Goal: Task Accomplishment & Management: Complete application form

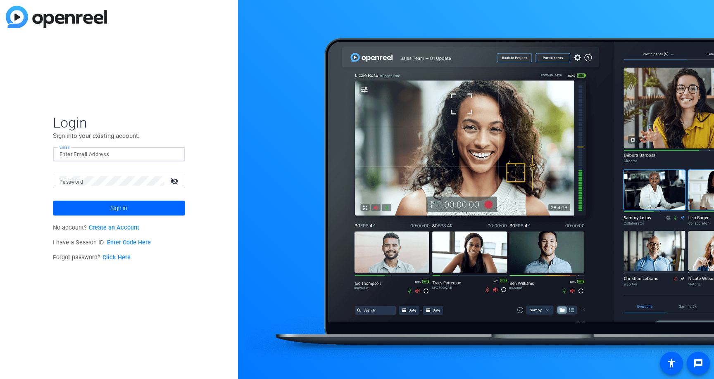
click at [100, 152] on input "Email" at bounding box center [119, 155] width 119 height 10
type input "[EMAIL_ADDRESS][DOMAIN_NAME]"
click at [116, 209] on span "Sign in" at bounding box center [118, 208] width 17 height 21
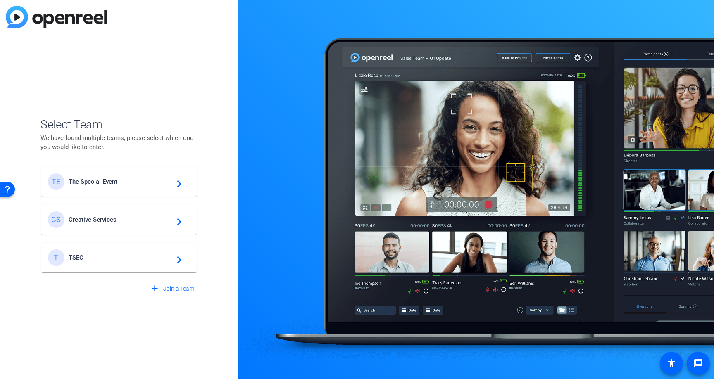
click at [131, 187] on div "TE The Special Event navigate_next" at bounding box center [119, 182] width 142 height 17
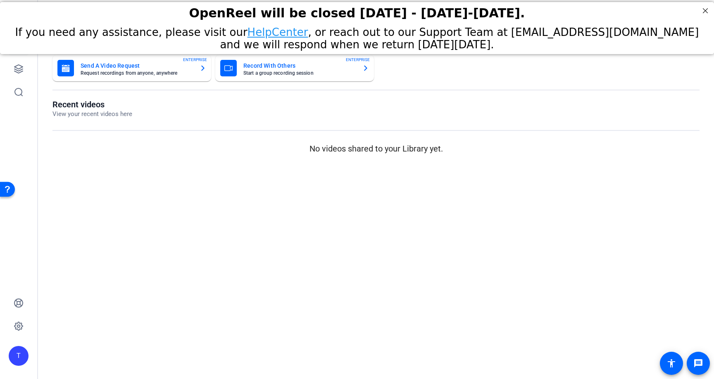
click at [14, 358] on div "T" at bounding box center [19, 356] width 20 height 20
click at [18, 301] on div at bounding box center [357, 189] width 714 height 379
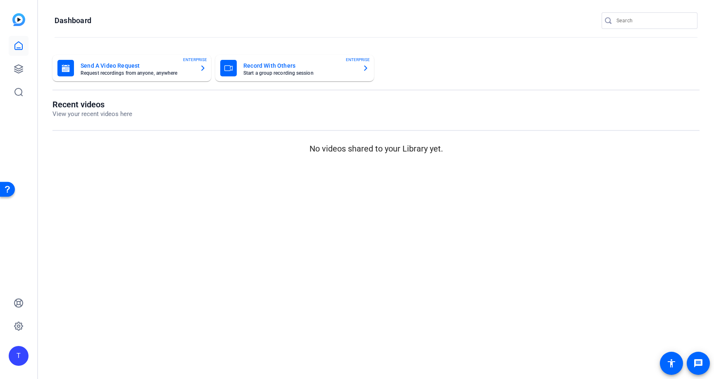
click at [17, 24] on img at bounding box center [18, 19] width 13 height 13
click at [19, 45] on icon at bounding box center [19, 46] width 10 height 10
click at [22, 354] on div "T" at bounding box center [19, 356] width 20 height 20
click at [96, 350] on mat-icon "logout" at bounding box center [100, 349] width 10 height 10
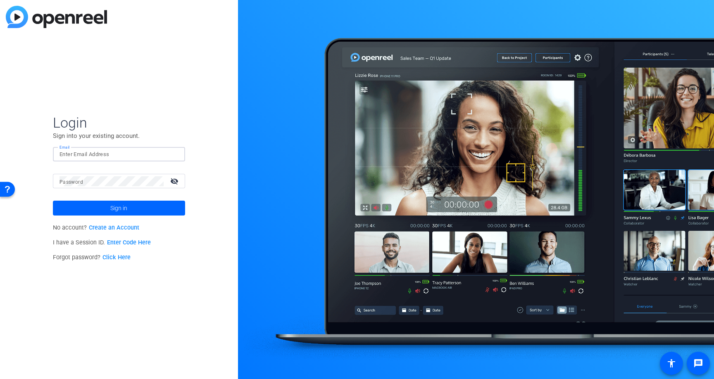
click at [106, 153] on input "Email" at bounding box center [119, 155] width 119 height 10
type input "[EMAIL_ADDRESS][DOMAIN_NAME]"
click at [127, 209] on span at bounding box center [119, 208] width 132 height 20
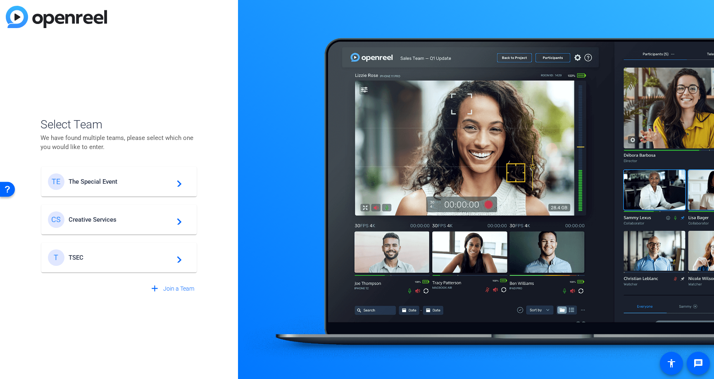
click at [115, 259] on span "TSEC" at bounding box center [120, 257] width 103 height 7
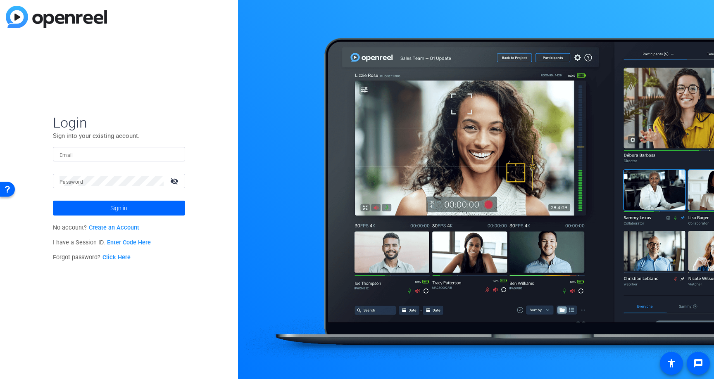
click at [87, 148] on div at bounding box center [119, 154] width 119 height 14
click at [87, 155] on input "Email" at bounding box center [119, 155] width 119 height 10
type input "[EMAIL_ADDRESS][DOMAIN_NAME]"
click at [119, 207] on span "Sign in" at bounding box center [118, 208] width 17 height 21
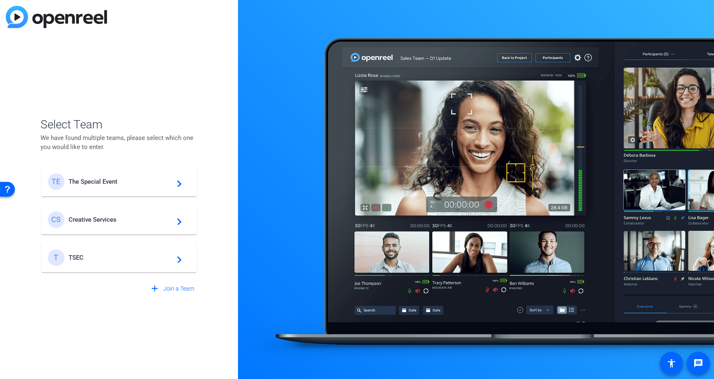
click at [110, 229] on mat-card-content "CS Creative Services navigate_next" at bounding box center [118, 220] width 155 height 30
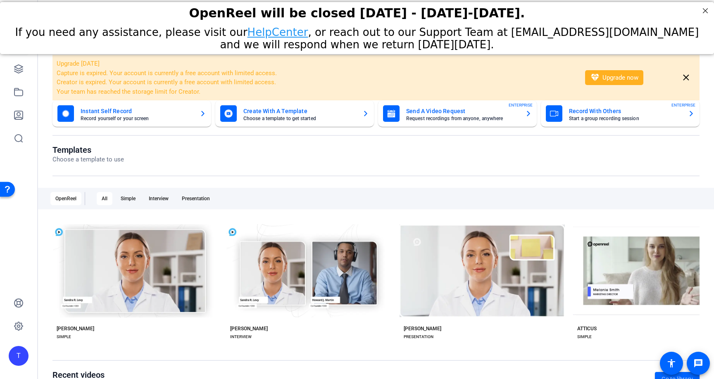
click at [21, 353] on div "T" at bounding box center [19, 356] width 20 height 20
click at [95, 345] on mat-icon "logout" at bounding box center [99, 349] width 10 height 10
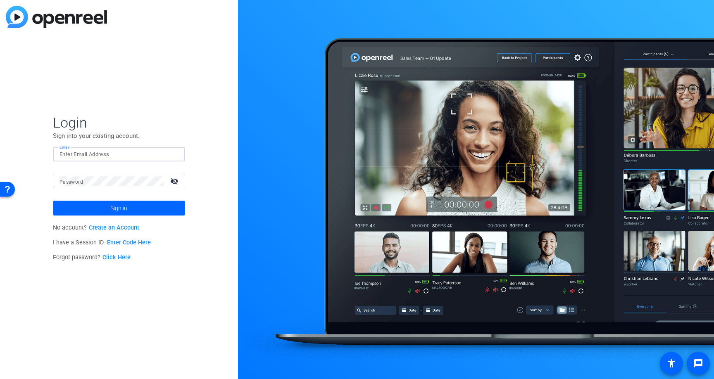
click at [87, 156] on input "Email" at bounding box center [119, 155] width 119 height 10
type input "[EMAIL_ADDRESS][DOMAIN_NAME]"
click at [110, 212] on span "Sign in" at bounding box center [118, 208] width 17 height 21
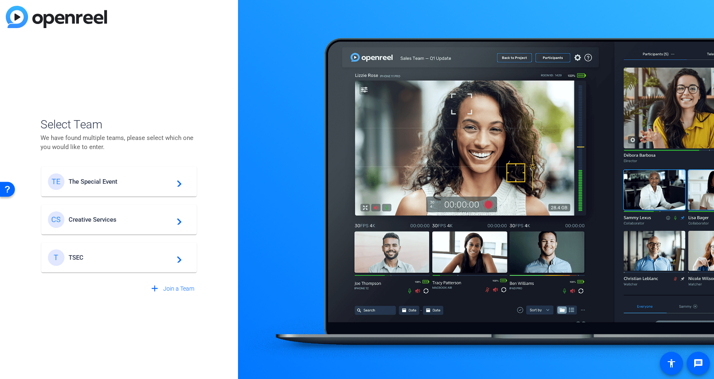
click at [114, 184] on span "The Special Event" at bounding box center [120, 181] width 103 height 7
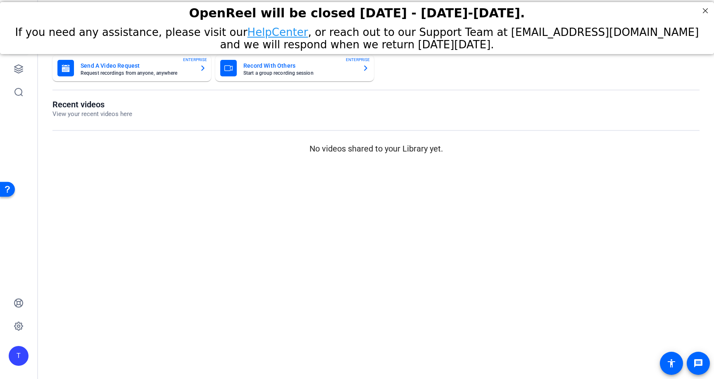
click at [16, 358] on div "T" at bounding box center [19, 356] width 20 height 20
click at [104, 351] on mat-icon "logout" at bounding box center [100, 349] width 10 height 10
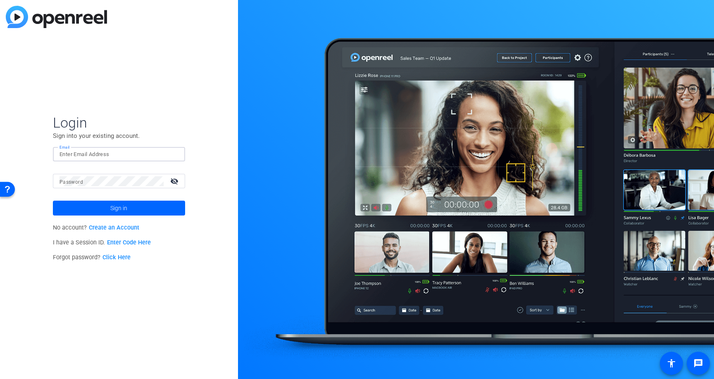
click at [74, 150] on input "Email" at bounding box center [119, 155] width 119 height 10
type input "[EMAIL_ADDRESS][DOMAIN_NAME]"
click at [118, 209] on span "Sign in" at bounding box center [118, 208] width 17 height 21
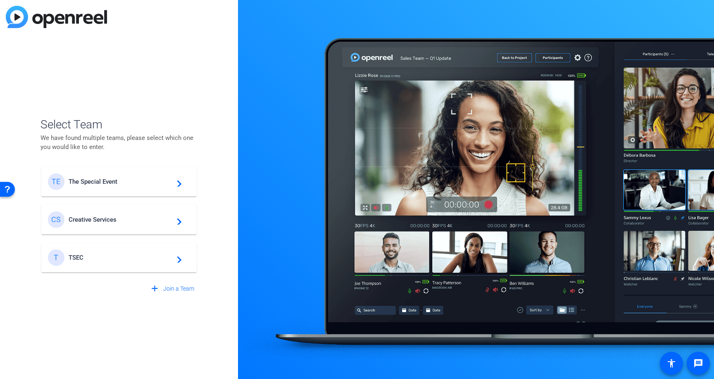
click at [112, 223] on div "CS Creative Services navigate_next" at bounding box center [119, 220] width 142 height 17
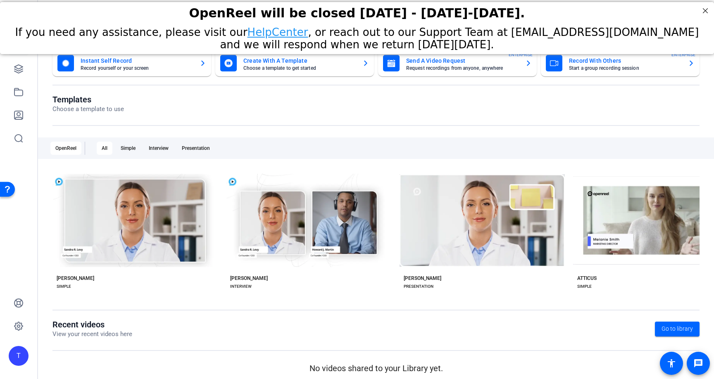
scroll to position [56, 0]
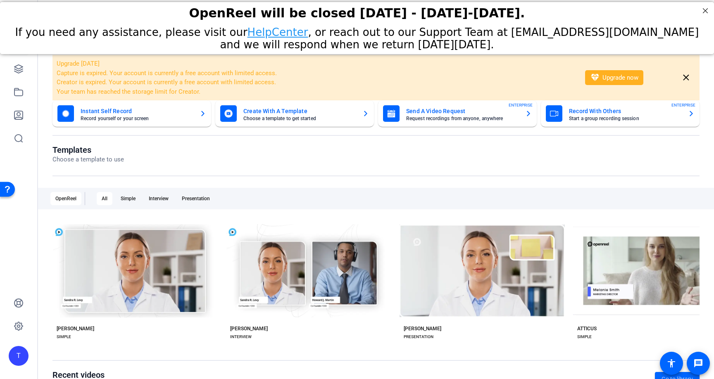
click at [15, 361] on div "T" at bounding box center [19, 356] width 20 height 20
click at [98, 352] on mat-icon "logout" at bounding box center [99, 349] width 10 height 10
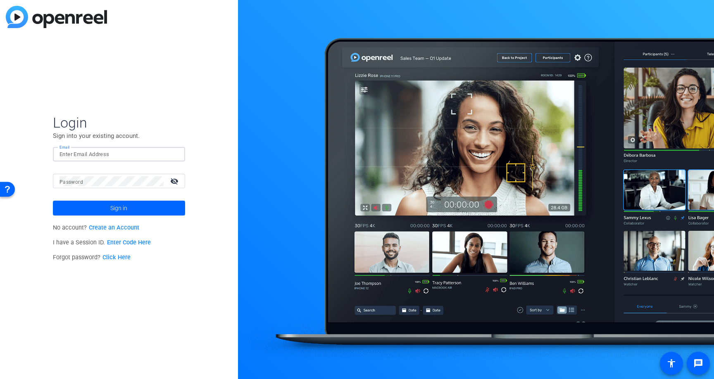
click at [83, 158] on input "Email" at bounding box center [119, 155] width 119 height 10
type input "[EMAIL_ADDRESS][DOMAIN_NAME]"
click at [124, 215] on span "Sign in" at bounding box center [118, 208] width 17 height 21
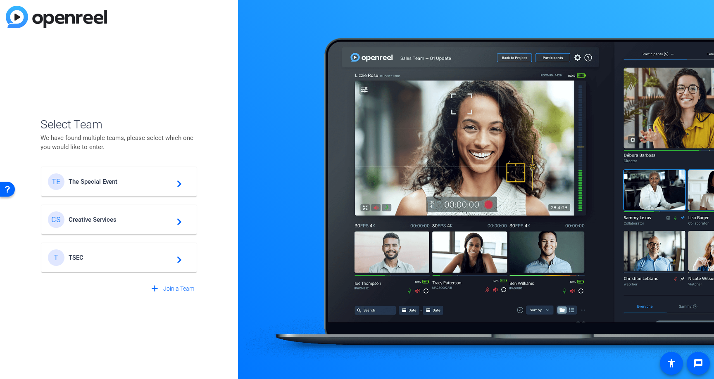
click at [130, 185] on span "The Special Event" at bounding box center [120, 181] width 103 height 7
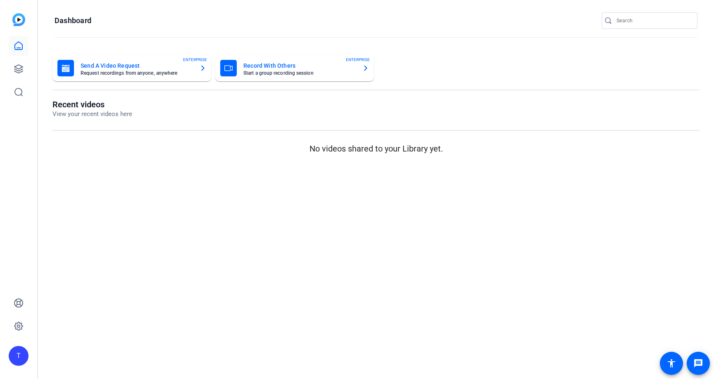
click at [15, 362] on div "T" at bounding box center [19, 356] width 20 height 20
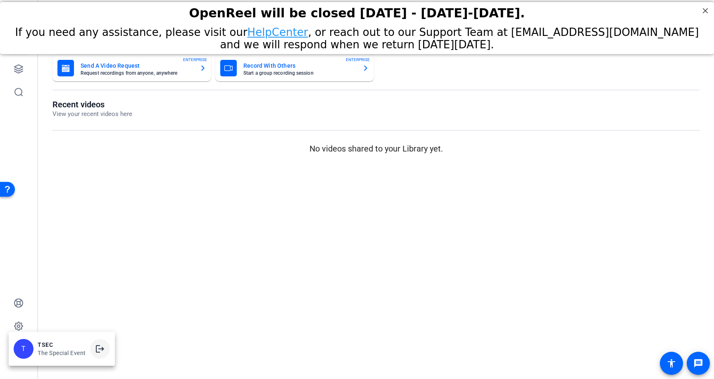
click at [99, 351] on mat-icon "logout" at bounding box center [100, 349] width 10 height 10
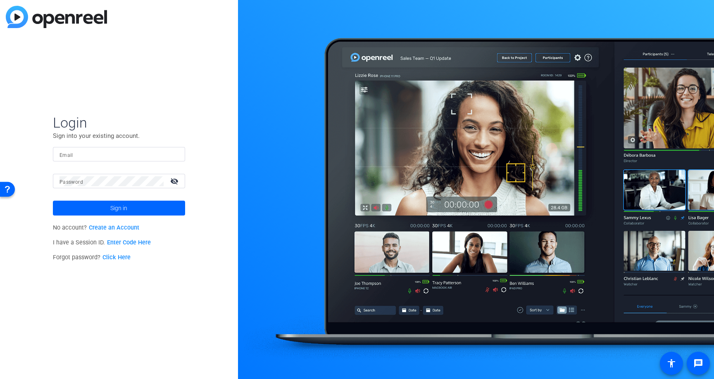
click at [70, 155] on mat-label "Email" at bounding box center [67, 156] width 14 height 6
click at [70, 155] on input "Email" at bounding box center [119, 155] width 119 height 10
click at [69, 154] on input "Email" at bounding box center [119, 155] width 119 height 10
type input "[EMAIL_ADDRESS][DOMAIN_NAME]"
click at [177, 175] on mat-icon "visibility_off" at bounding box center [175, 181] width 20 height 12
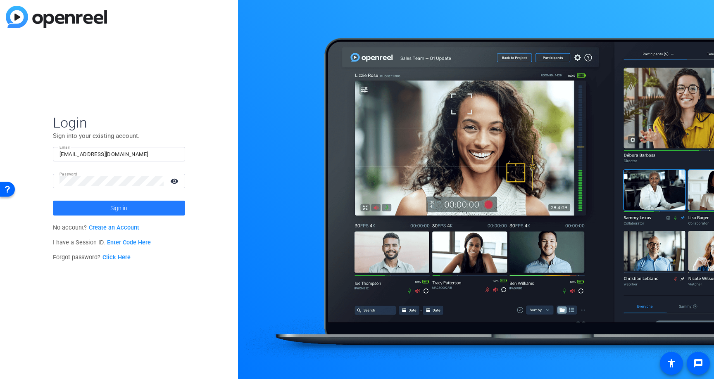
click at [118, 213] on span "Sign in" at bounding box center [118, 208] width 17 height 21
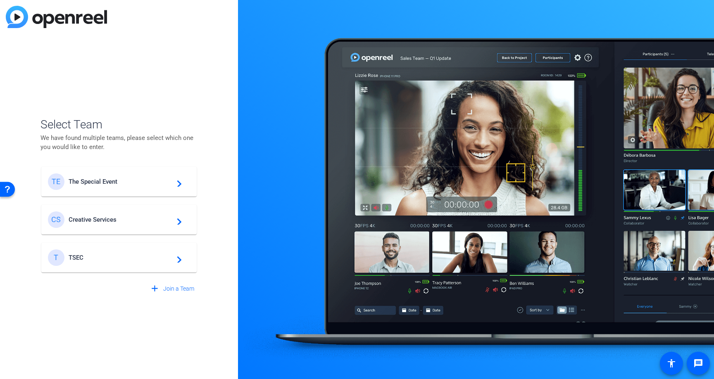
click at [155, 257] on span "TSEC" at bounding box center [120, 257] width 103 height 7
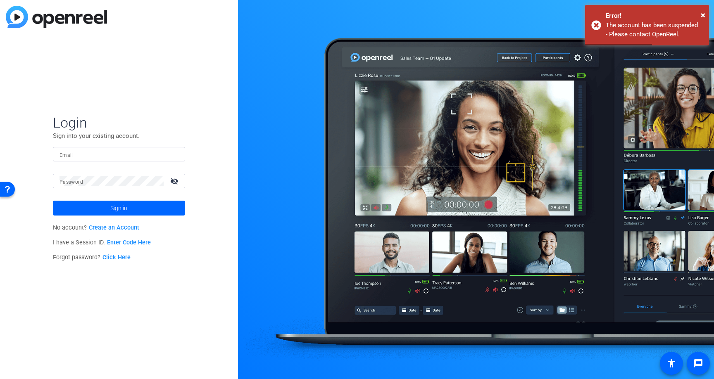
click at [75, 153] on input "Email" at bounding box center [119, 155] width 119 height 10
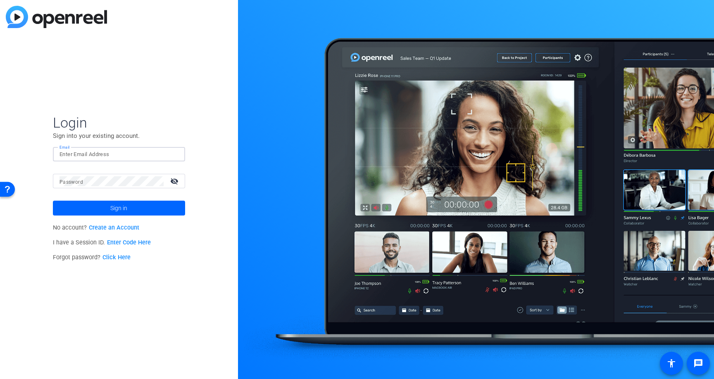
type input "[EMAIL_ADDRESS][DOMAIN_NAME]"
click at [129, 213] on span at bounding box center [119, 208] width 132 height 20
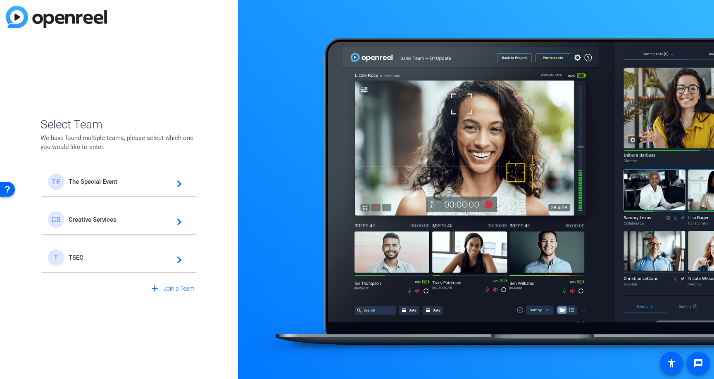
click at [129, 181] on span "The Special Event" at bounding box center [120, 181] width 103 height 7
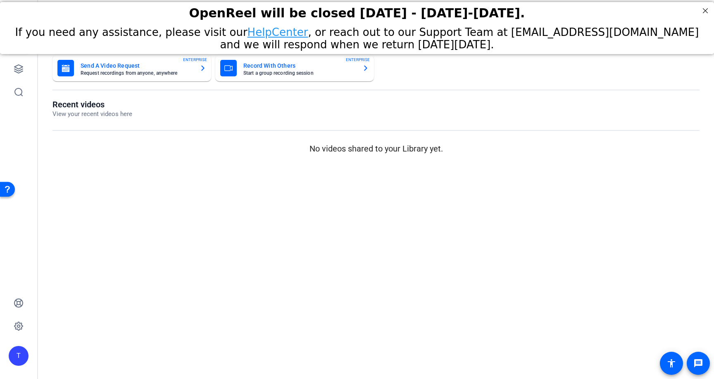
click at [16, 356] on div "T" at bounding box center [19, 356] width 20 height 20
click at [103, 348] on mat-icon "logout" at bounding box center [100, 349] width 10 height 10
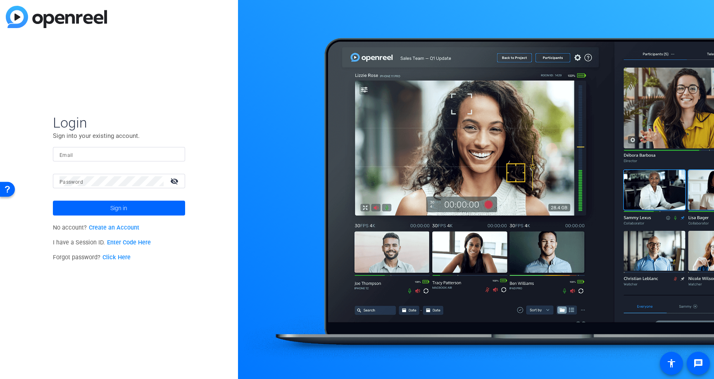
click at [108, 159] on input "Email" at bounding box center [119, 155] width 119 height 10
type input "[EMAIL_ADDRESS][DOMAIN_NAME]"
click at [116, 212] on span "Sign in" at bounding box center [118, 208] width 17 height 21
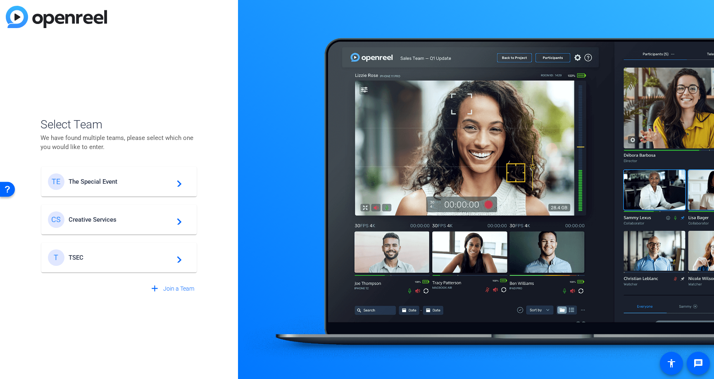
click at [149, 181] on span "The Special Event" at bounding box center [120, 181] width 103 height 7
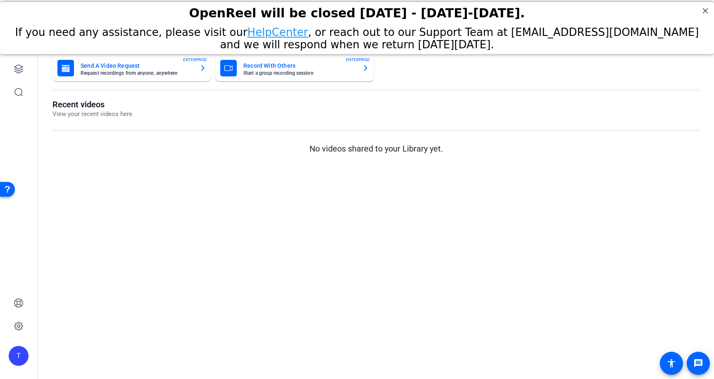
click at [17, 358] on div "T" at bounding box center [19, 356] width 20 height 20
click at [91, 352] on span at bounding box center [100, 349] width 20 height 20
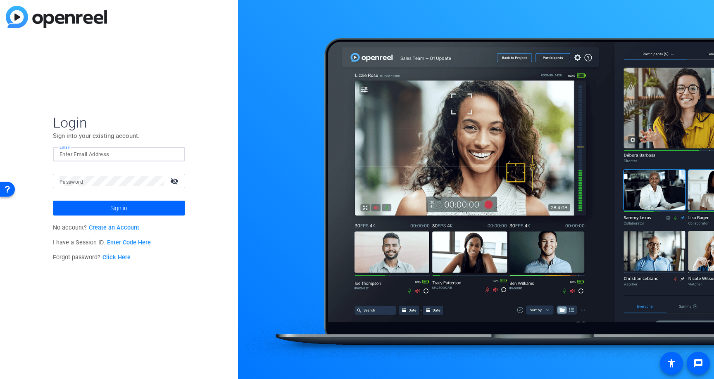
click at [108, 157] on input "Email" at bounding box center [119, 155] width 119 height 10
type input "[EMAIL_ADDRESS][DOMAIN_NAME]"
click at [175, 178] on mat-icon "visibility_off" at bounding box center [175, 181] width 20 height 12
click at [122, 208] on span "Sign in" at bounding box center [118, 208] width 17 height 21
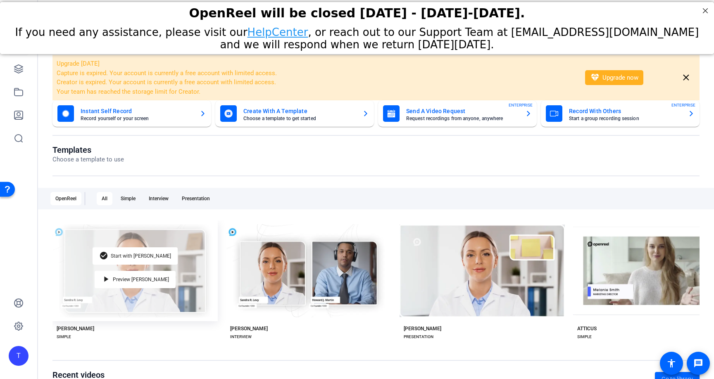
scroll to position [56, 0]
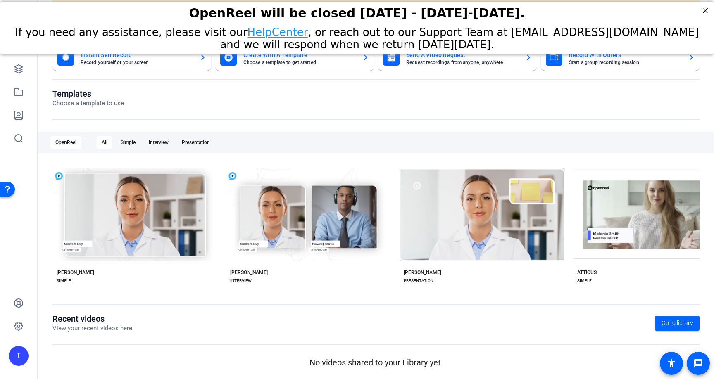
click at [16, 360] on div "T" at bounding box center [19, 356] width 20 height 20
click at [98, 354] on mat-icon "logout" at bounding box center [99, 349] width 10 height 10
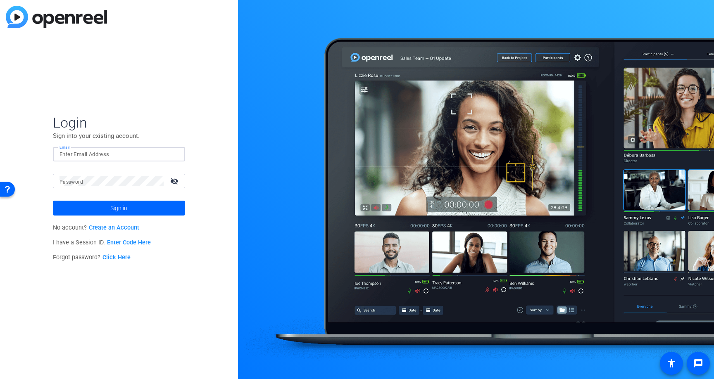
click at [119, 154] on input "Email" at bounding box center [119, 155] width 119 height 10
click at [100, 153] on input "Email" at bounding box center [119, 155] width 119 height 10
type input "[EMAIL_ADDRESS][DOMAIN_NAME]"
click at [130, 205] on span at bounding box center [119, 208] width 132 height 20
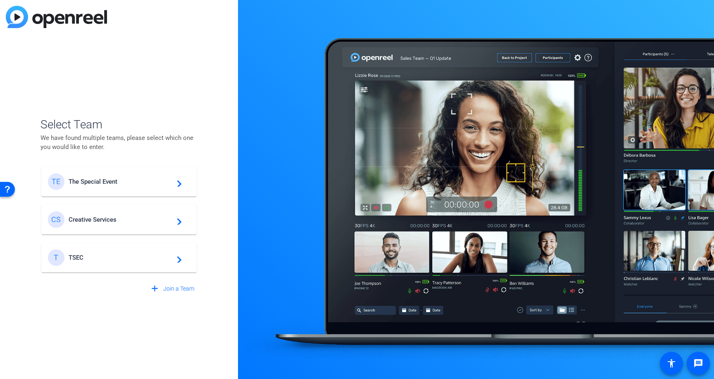
click at [143, 187] on div "TE The Special Event navigate_next" at bounding box center [119, 182] width 142 height 17
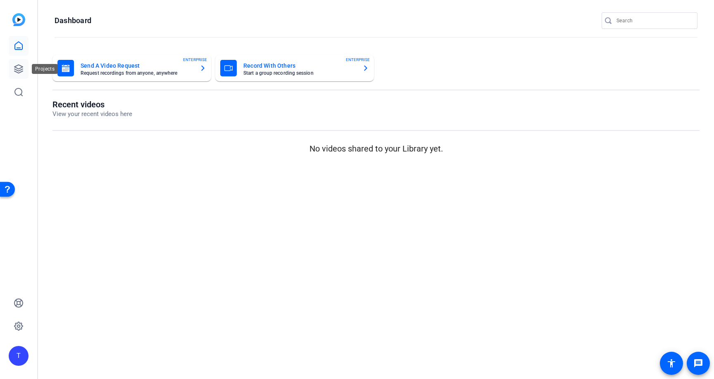
click at [15, 72] on icon at bounding box center [19, 69] width 10 height 10
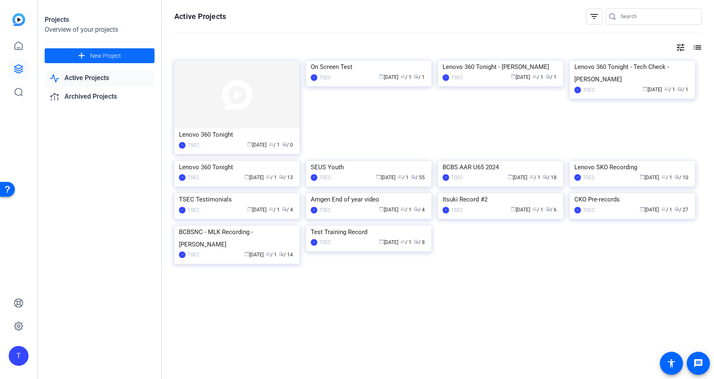
click at [92, 58] on span "New Project" at bounding box center [105, 56] width 31 height 9
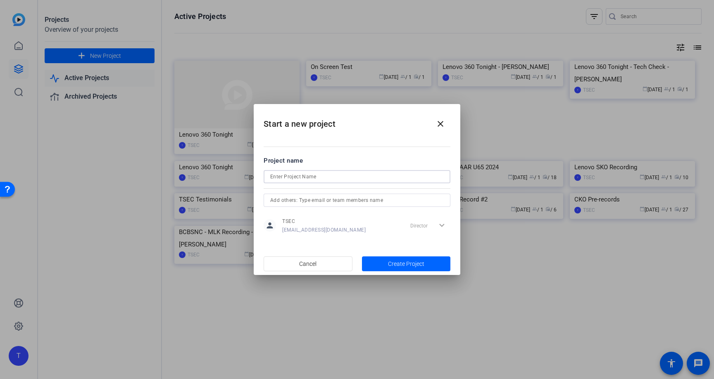
click at [305, 179] on input at bounding box center [357, 177] width 174 height 10
type input "Cdata Test"
click at [405, 263] on span "Create Project" at bounding box center [406, 264] width 36 height 9
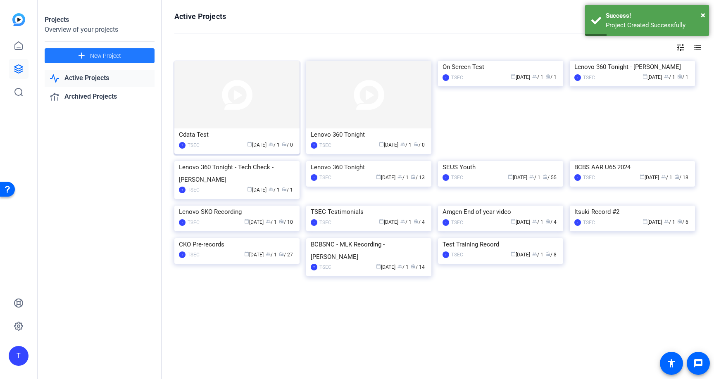
click at [258, 93] on img at bounding box center [236, 95] width 125 height 68
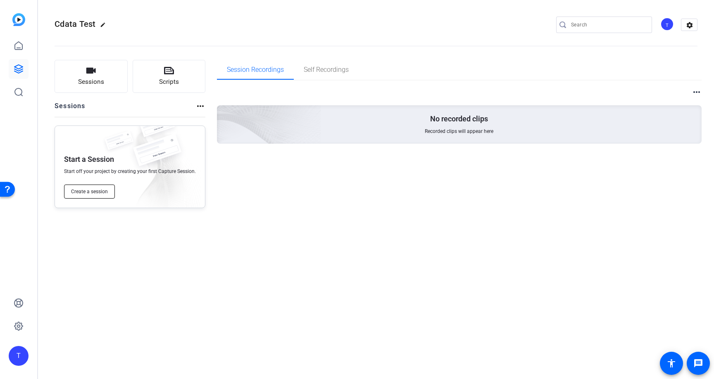
click at [95, 188] on button "Create a session" at bounding box center [89, 192] width 51 height 14
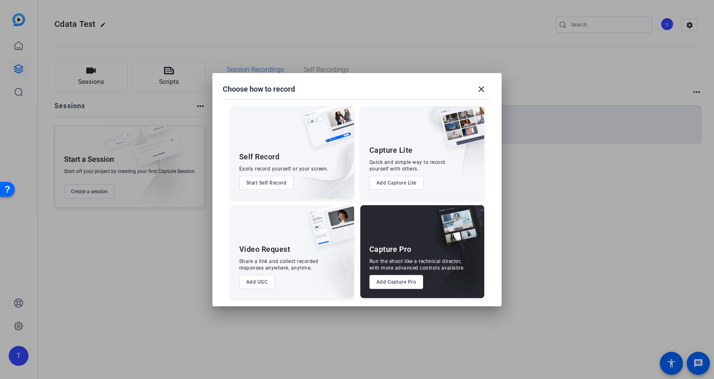
click at [400, 281] on button "Add Capture Pro" at bounding box center [396, 282] width 54 height 14
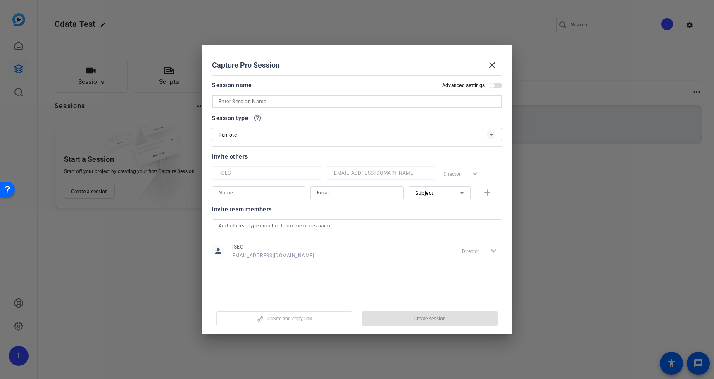
click at [248, 98] on input at bounding box center [357, 102] width 277 height 10
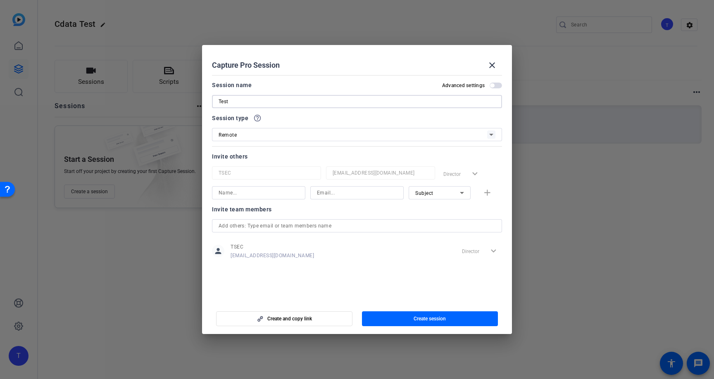
type input "Test"
click at [278, 196] on input at bounding box center [259, 193] width 80 height 10
click at [290, 191] on input "Hunter.Gray@wearetsec.com" at bounding box center [259, 193] width 80 height 10
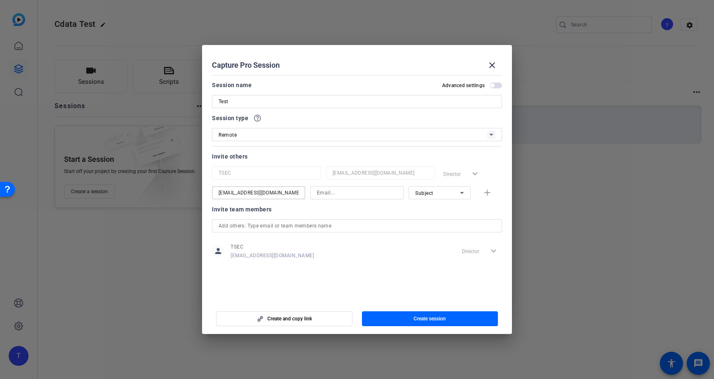
type input "Hunter.Gray@wearetsec.com"
click at [378, 196] on input at bounding box center [357, 193] width 80 height 10
paste input "Hunter.Gray@wearetsec.com"
type input "Hunter.Gray@wearetsec.com"
click at [289, 192] on input "Hunter.Gray@wearetsec.com" at bounding box center [259, 193] width 80 height 10
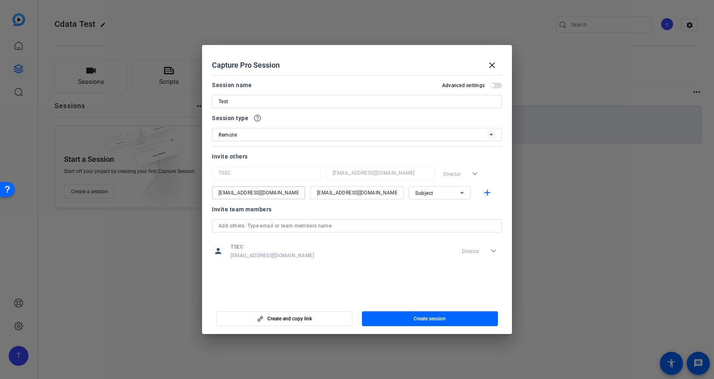
click at [289, 192] on input "Hunter.Gray@wearetsec.com" at bounding box center [259, 193] width 80 height 10
click at [267, 193] on input "Hunter.Gray@wearetsec.com" at bounding box center [259, 193] width 80 height 10
drag, startPoint x: 247, startPoint y: 194, endPoint x: 293, endPoint y: 196, distance: 45.9
click at [293, 196] on input "Hunter.Gray@wearetsec.com" at bounding box center [259, 193] width 80 height 10
type input "Hunter.Gray"
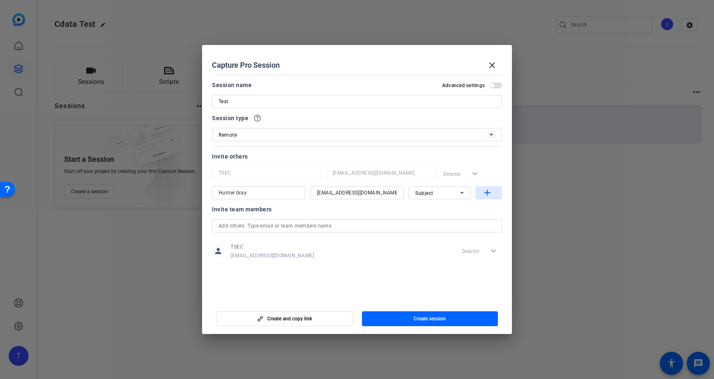
click at [490, 192] on mat-icon "add" at bounding box center [487, 193] width 10 height 10
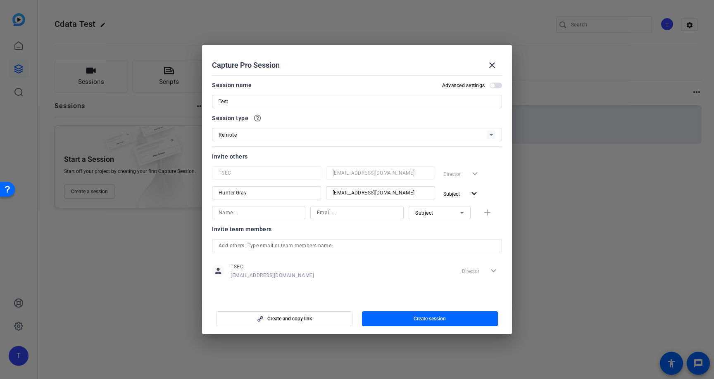
click at [258, 212] on input at bounding box center [259, 213] width 80 height 10
type input "Josh Barker"
type input "josh.barker@wearetsec.com"
click at [400, 230] on div "Invite team members" at bounding box center [357, 229] width 290 height 10
click at [489, 215] on mat-icon "add" at bounding box center [487, 213] width 10 height 10
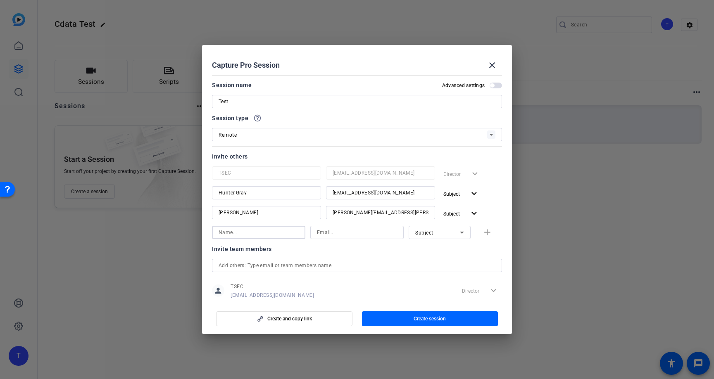
click at [269, 235] on input at bounding box center [259, 233] width 80 height 10
type input "Kevin Moore"
type input "kevin.moore@wearetsec.com"
click at [492, 232] on mat-icon "add" at bounding box center [487, 233] width 10 height 10
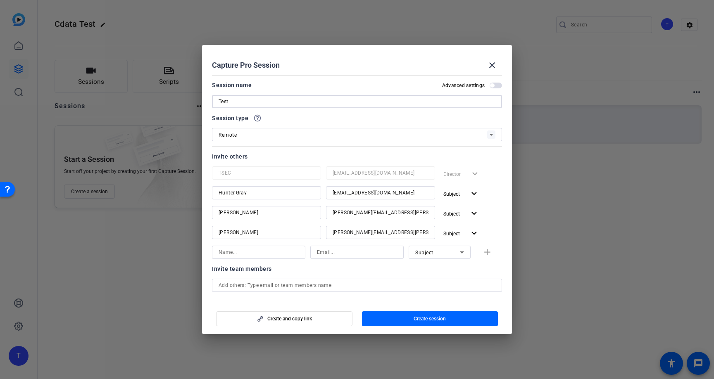
click at [258, 100] on input "Test" at bounding box center [357, 102] width 277 height 10
type input "Test Session"
click at [418, 318] on span "Create session" at bounding box center [430, 319] width 32 height 7
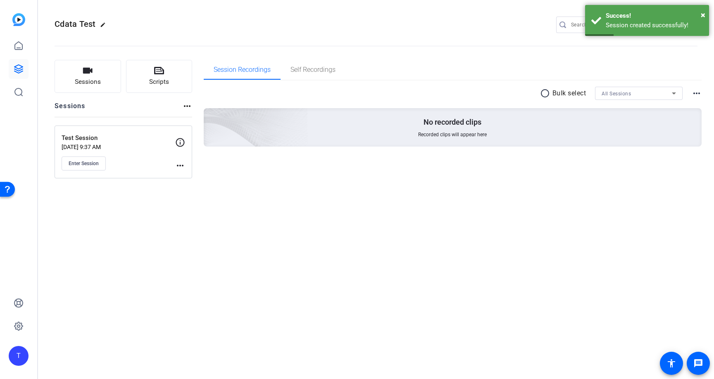
click at [179, 167] on mat-icon "more_horiz" at bounding box center [180, 166] width 10 height 10
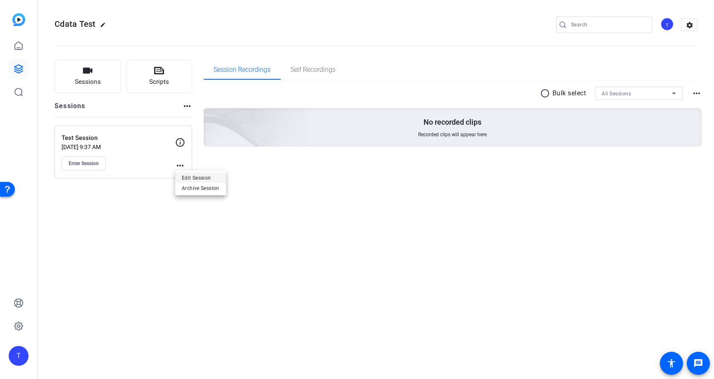
click at [185, 173] on span "Edit Session" at bounding box center [201, 178] width 38 height 10
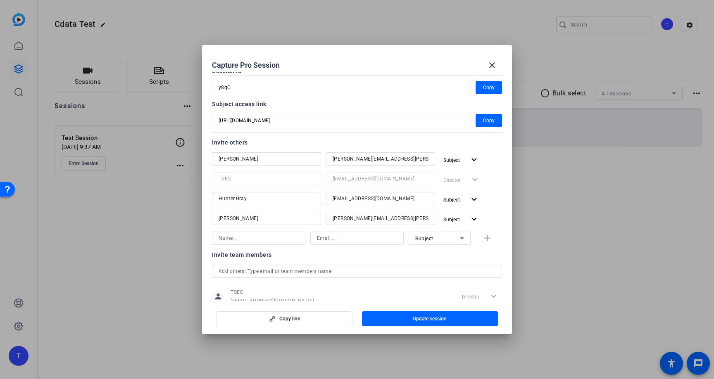
scroll to position [70, 0]
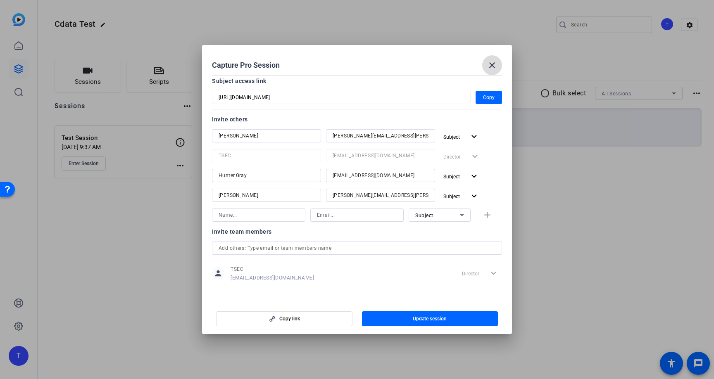
click at [490, 60] on span at bounding box center [492, 65] width 20 height 20
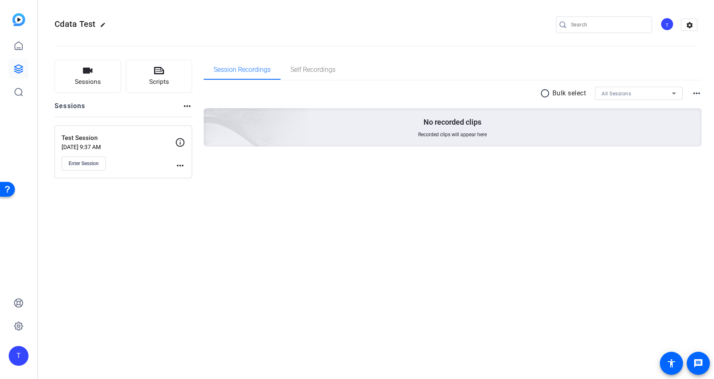
click at [21, 355] on div "T" at bounding box center [19, 356] width 20 height 20
click at [107, 352] on span at bounding box center [100, 349] width 20 height 20
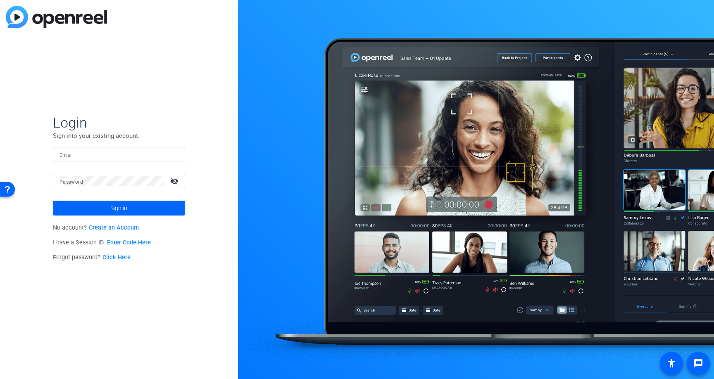
click at [110, 155] on input "Email" at bounding box center [119, 155] width 119 height 10
type input "[EMAIL_ADDRESS][DOMAIN_NAME]"
click at [171, 181] on mat-icon "visibility_off" at bounding box center [175, 181] width 20 height 12
click at [123, 214] on span "Sign in" at bounding box center [118, 208] width 17 height 21
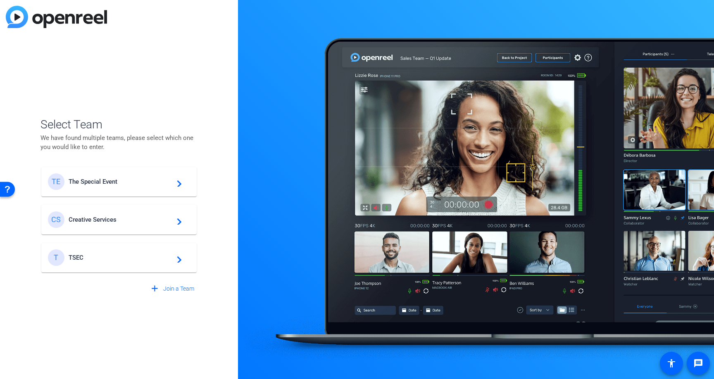
click at [103, 189] on div "TE The Special Event navigate_next" at bounding box center [119, 182] width 142 height 17
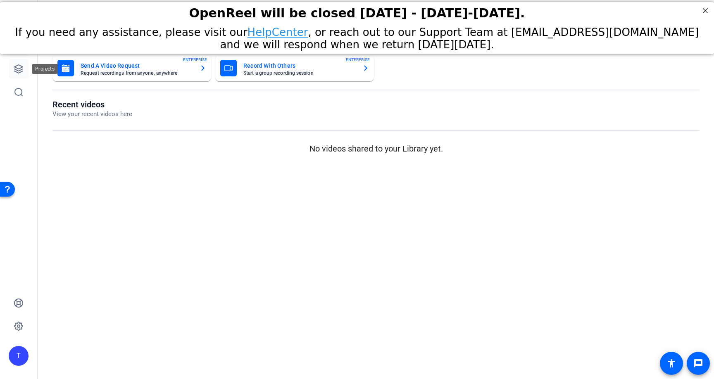
click at [18, 75] on link at bounding box center [19, 69] width 20 height 20
